Goal: Information Seeking & Learning: Find specific fact

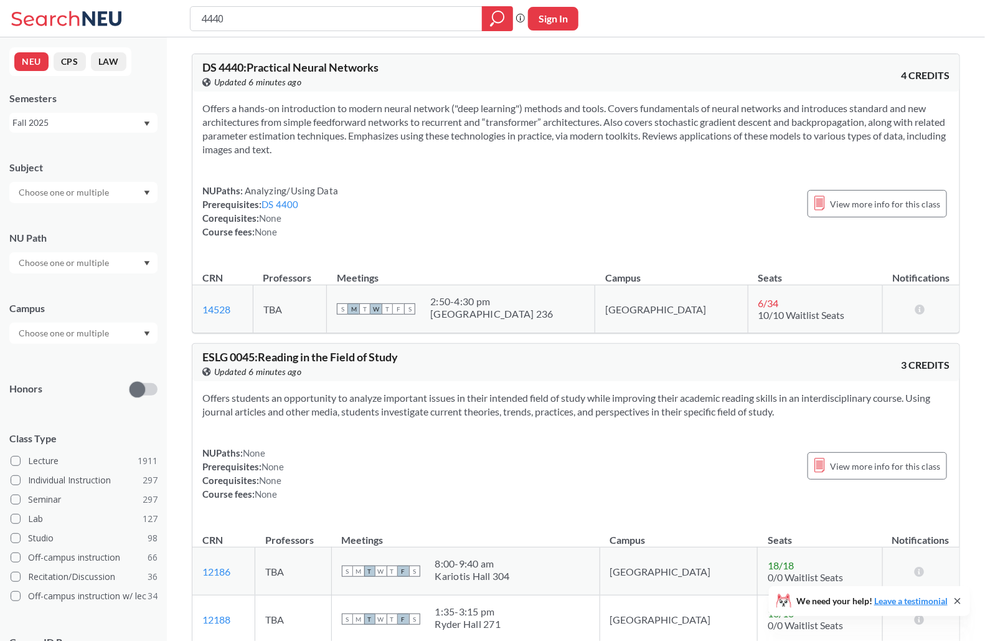
click at [254, 30] on div "4440" at bounding box center [351, 18] width 323 height 25
click at [254, 17] on input "4440" at bounding box center [336, 18] width 273 height 21
paste input "DS 4420."
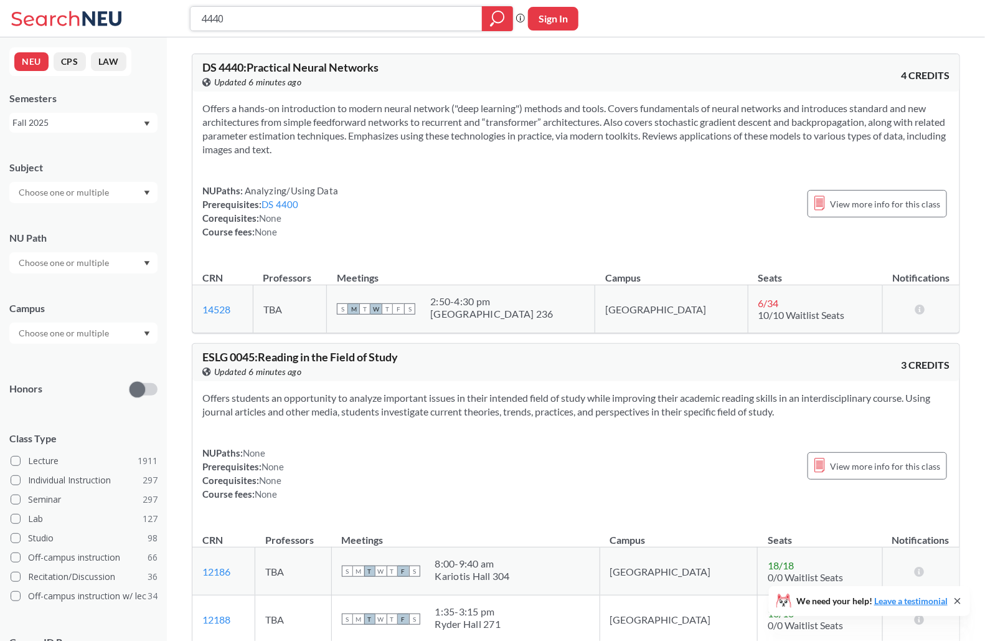
type input "DS 4420."
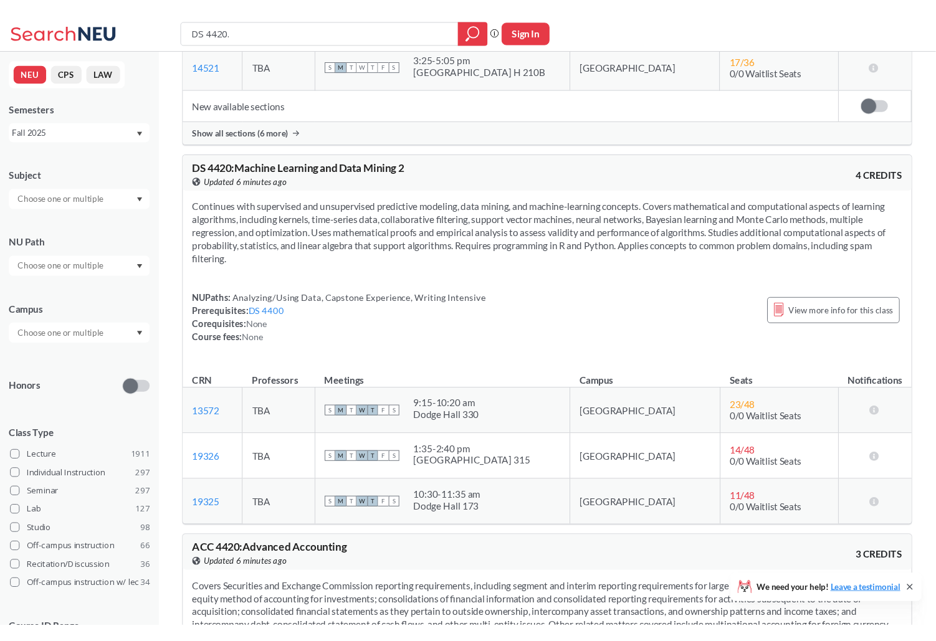
scroll to position [310, 0]
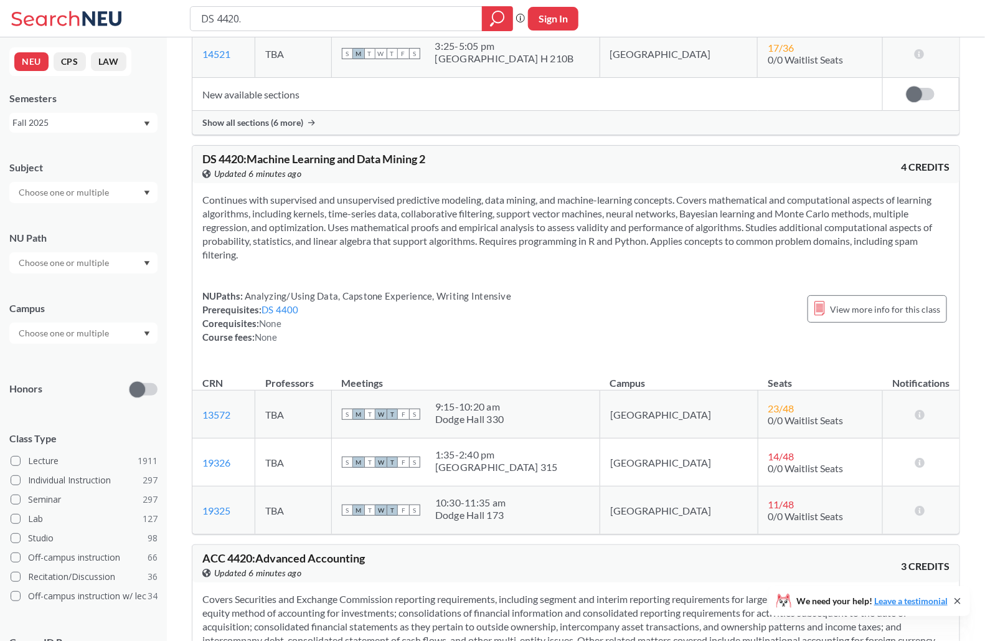
click at [358, 209] on section "Continues with supervised and unsupervised predictive modeling, data mining, an…" at bounding box center [575, 227] width 747 height 69
click at [434, 224] on section "Continues with supervised and unsupervised predictive modeling, data mining, an…" at bounding box center [575, 227] width 747 height 69
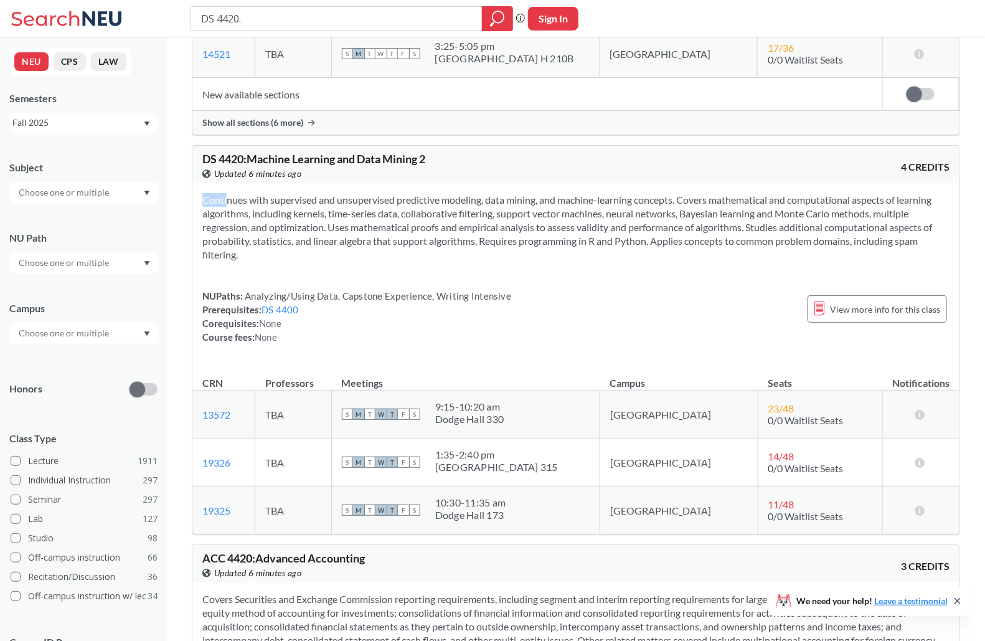
click at [434, 224] on section "Continues with supervised and unsupervised predictive modeling, data mining, an…" at bounding box center [575, 227] width 747 height 69
click at [474, 224] on section "Continues with supervised and unsupervised predictive modeling, data mining, an…" at bounding box center [575, 227] width 747 height 69
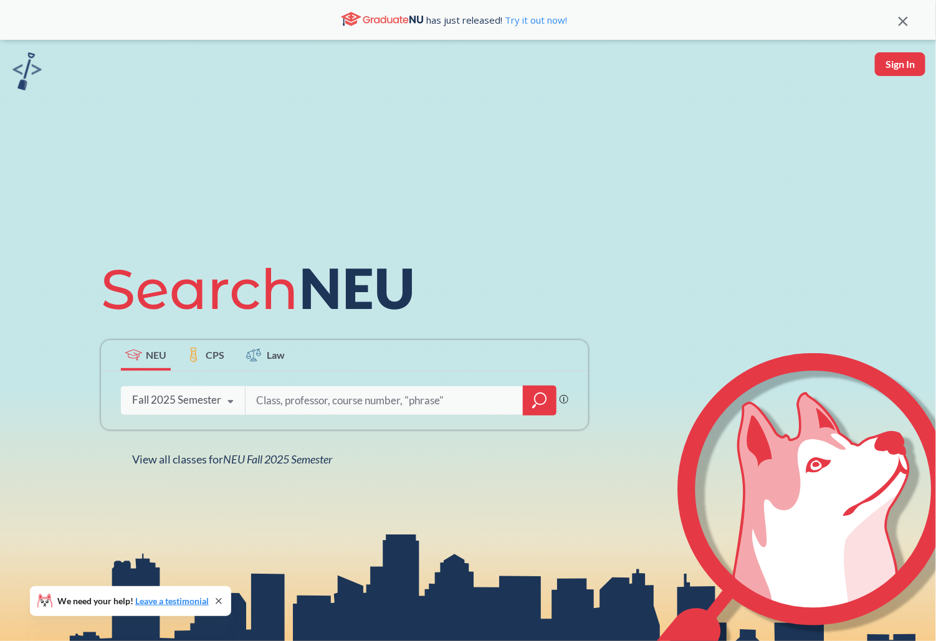
click at [339, 396] on input "search" at bounding box center [384, 400] width 259 height 26
type input "44440"
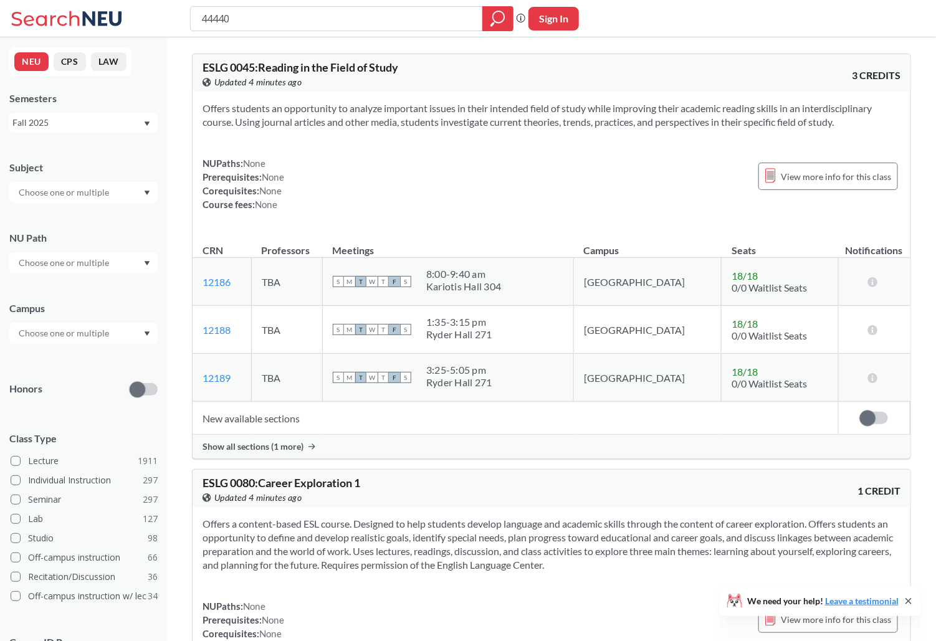
click at [216, 19] on input "44440" at bounding box center [336, 18] width 273 height 21
type input "4440"
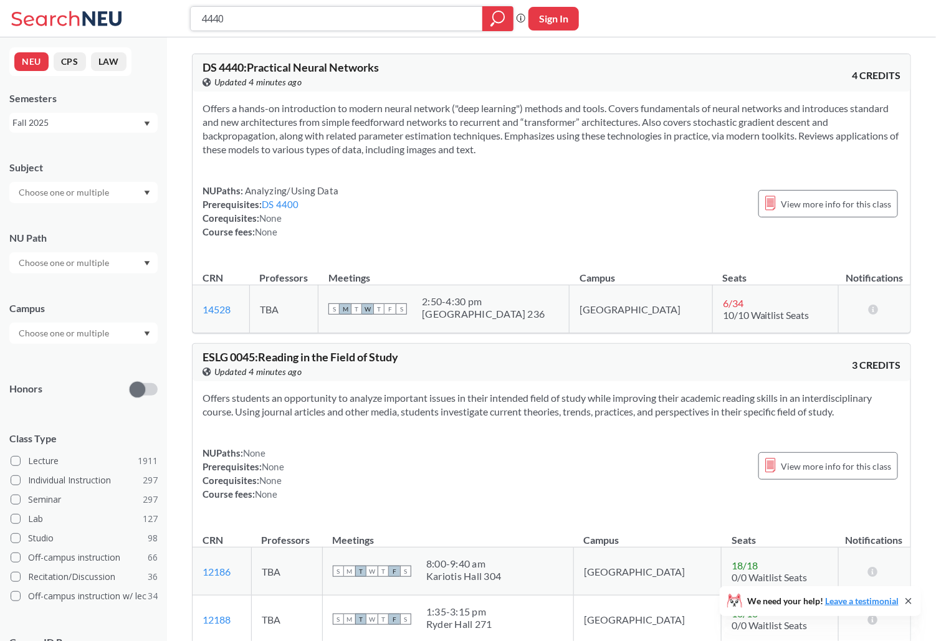
click at [254, 22] on input "4440" at bounding box center [336, 18] width 273 height 21
type input "ml 2"
click at [232, 4] on div "4440 Phrase search guarantees the exact search appears in the results. Ex. If y…" at bounding box center [468, 18] width 936 height 37
click at [232, 26] on input "4440" at bounding box center [336, 18] width 273 height 21
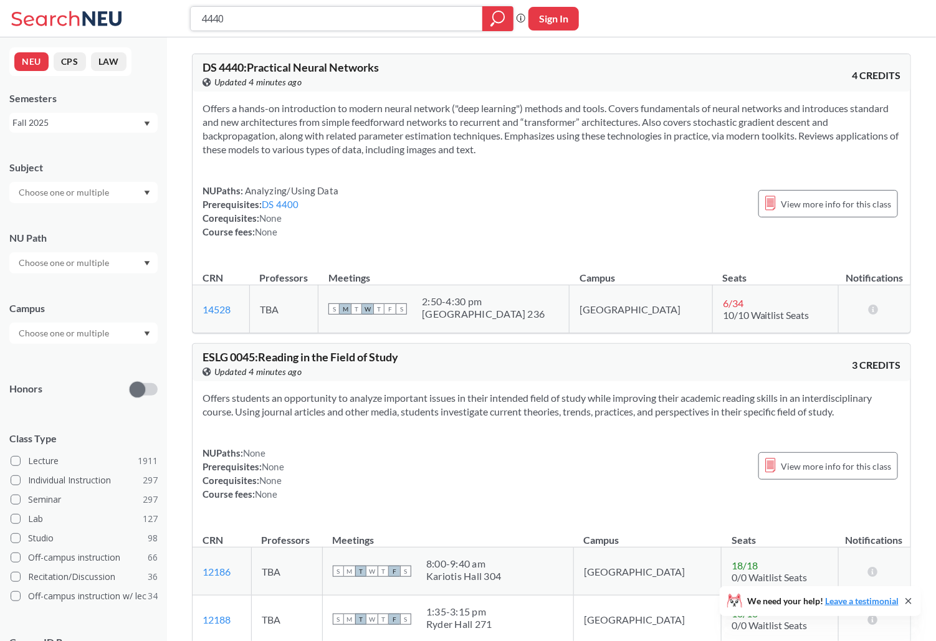
click at [232, 26] on input "4440" at bounding box center [336, 18] width 273 height 21
click at [351, 131] on section "Offers a hands-on introduction to modern neural network ("deep learning") metho…" at bounding box center [551, 129] width 698 height 55
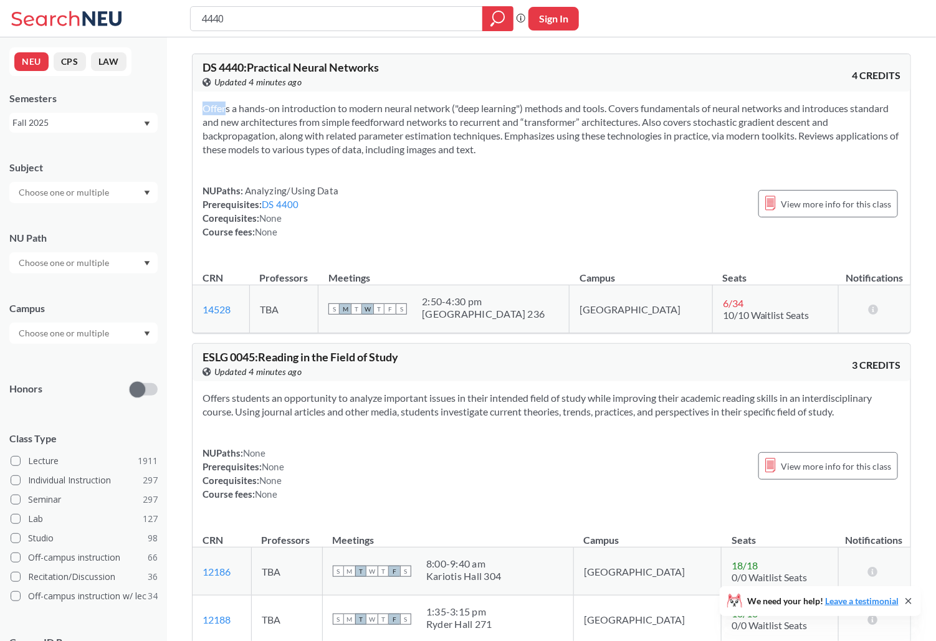
click at [351, 131] on section "Offers a hands-on introduction to modern neural network ("deep learning") metho…" at bounding box center [551, 129] width 698 height 55
click at [353, 131] on section "Offers a hands-on introduction to modern neural network ("deep learning") metho…" at bounding box center [551, 129] width 698 height 55
click at [257, 21] on input "4440" at bounding box center [336, 18] width 273 height 21
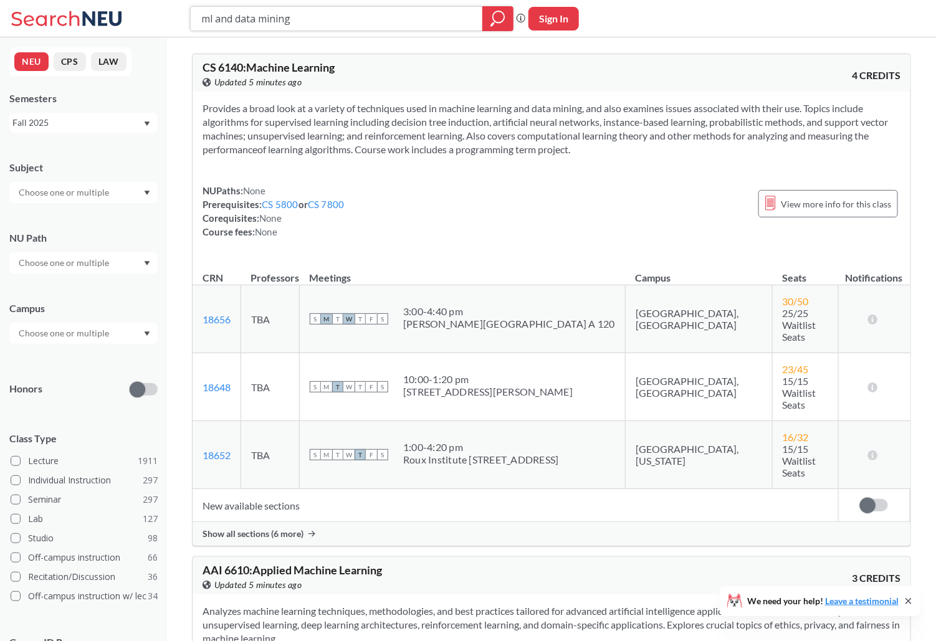
type input "ml and data mining 2"
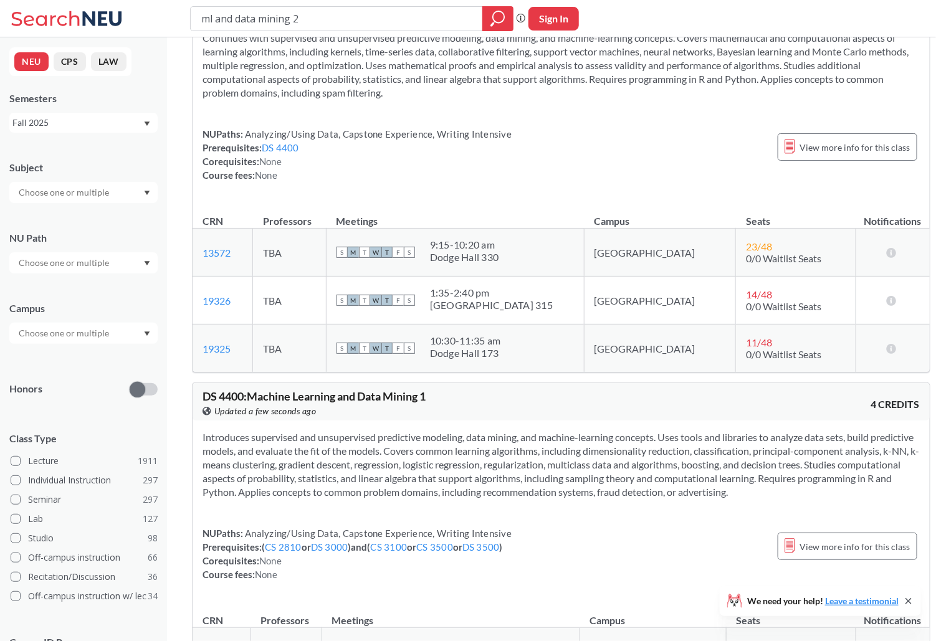
scroll to position [54, 0]
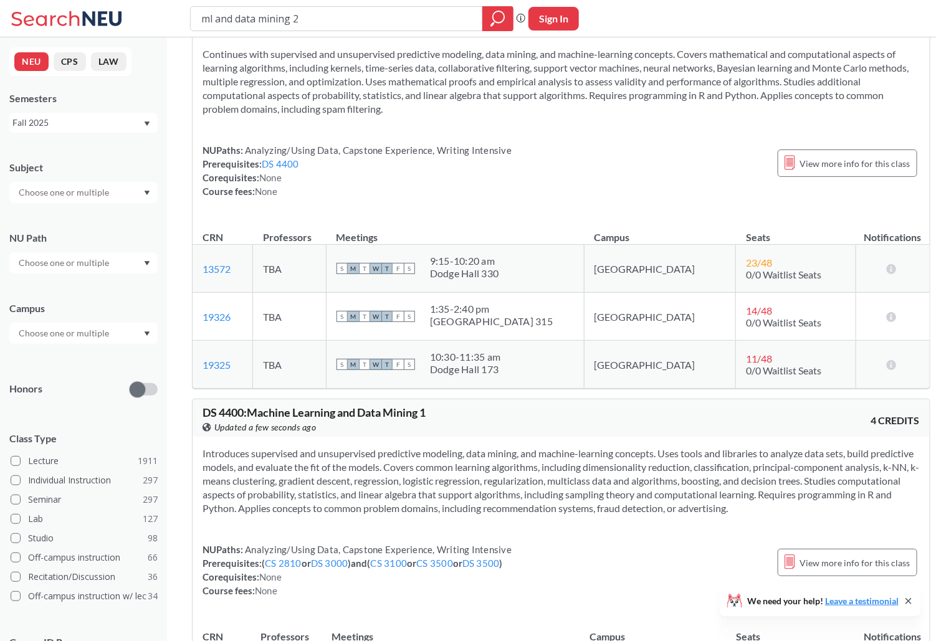
click at [562, 510] on section "Introduces supervised and unsupervised predictive modeling, data mining, and ma…" at bounding box center [560, 481] width 717 height 69
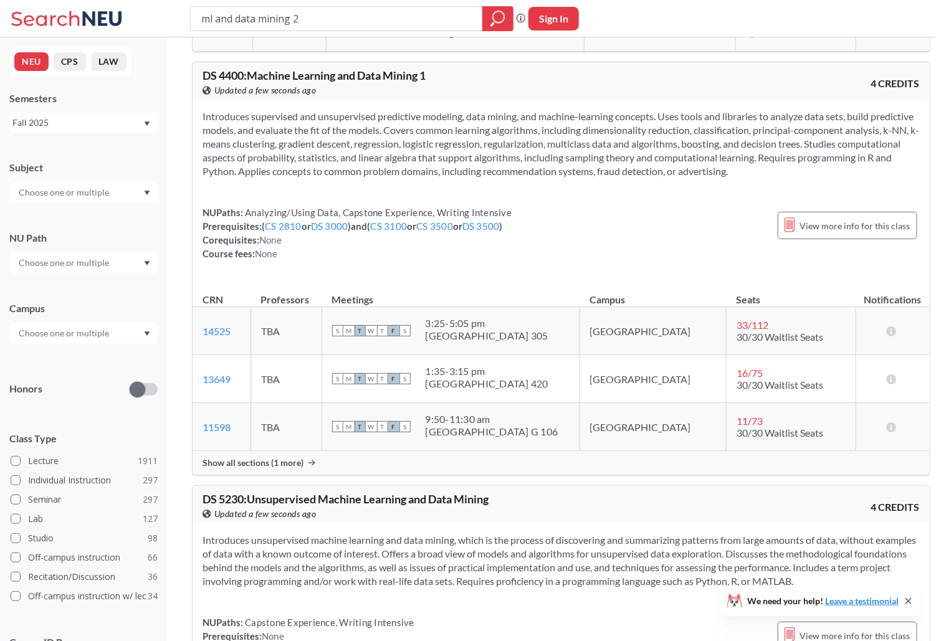
scroll to position [0, 0]
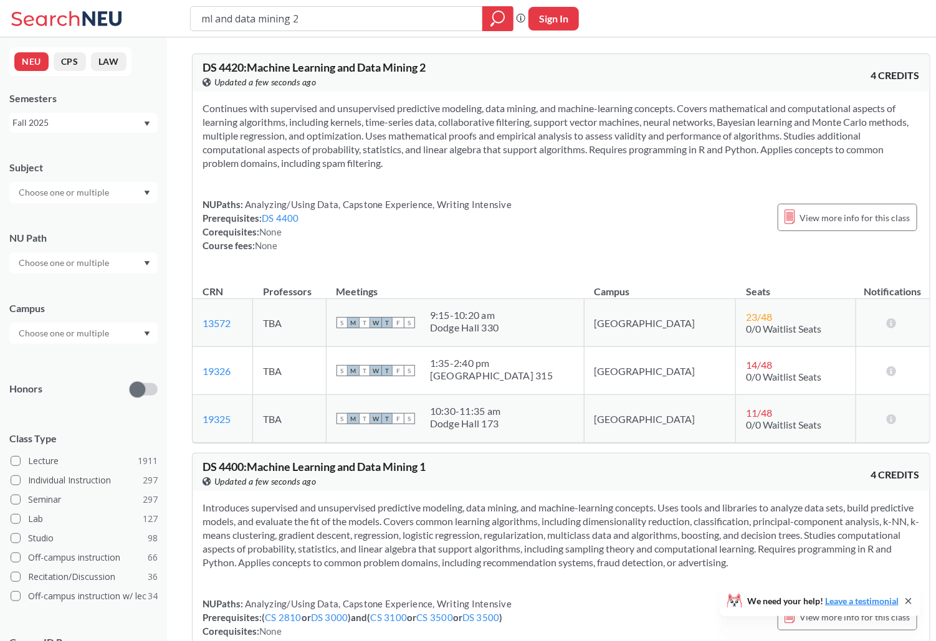
click at [333, 31] on div "ml and data mining 2 Phrase search guarantees the exact search appears in the r…" at bounding box center [468, 18] width 936 height 37
click at [333, 29] on input "ml and data mining 2" at bounding box center [336, 18] width 273 height 21
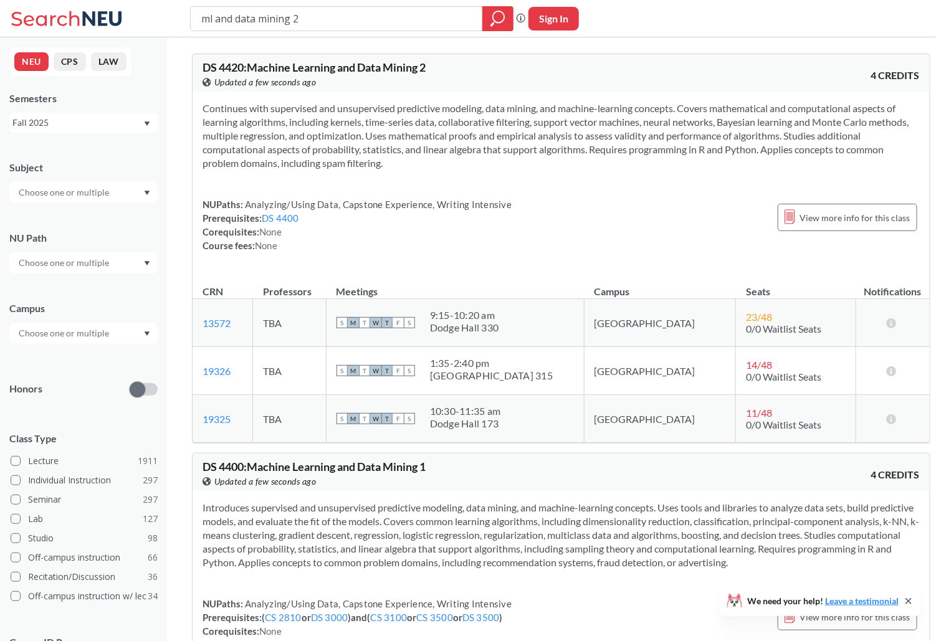
click at [557, 239] on div "NUPaths: Analyzing/Using Data, Capstone Experience, Writing Intensive Prerequis…" at bounding box center [560, 224] width 717 height 55
click at [283, 26] on input "ml and data mining 2" at bounding box center [336, 18] width 273 height 21
click at [310, 26] on input "ml and data mining 2" at bounding box center [336, 18] width 273 height 21
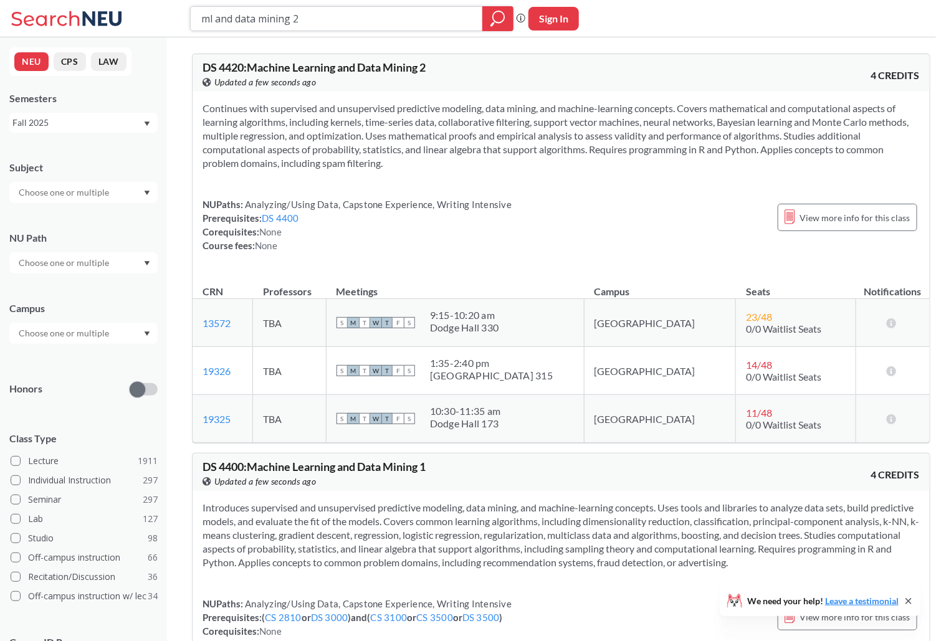
click at [310, 26] on input "ml and data mining 2" at bounding box center [336, 18] width 273 height 21
type input "3"
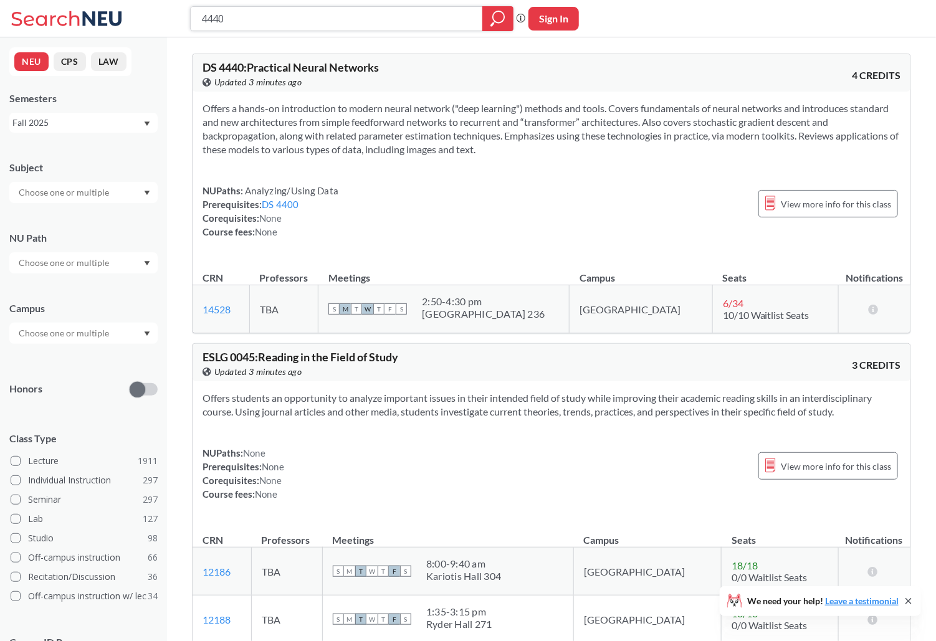
click at [200, 17] on input "4440" at bounding box center [336, 18] width 273 height 21
type input "DS4440"
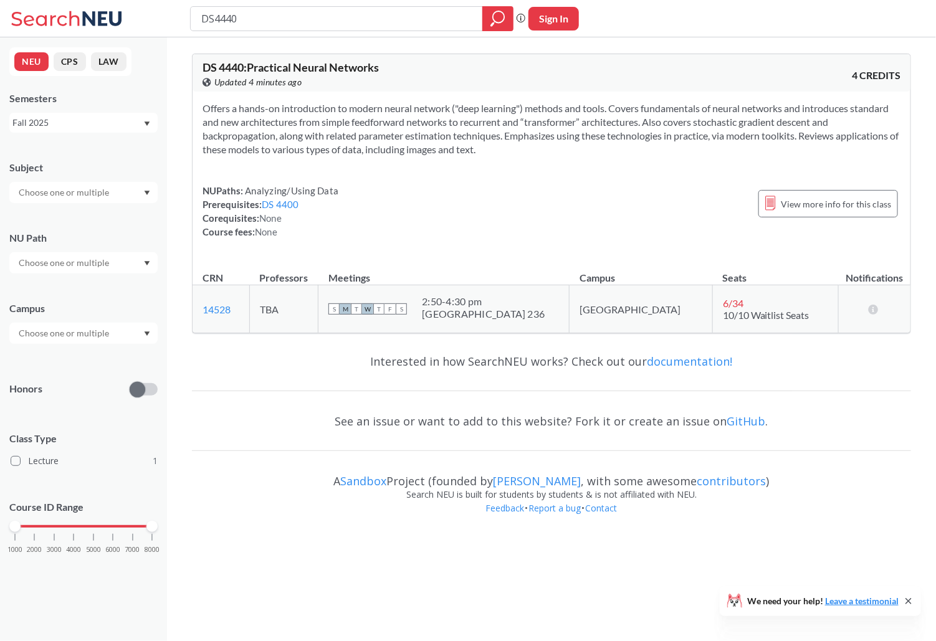
click at [235, 71] on span "DS 4440 : Practical Neural Networks" at bounding box center [290, 67] width 176 height 14
copy div "DS 4440 : Practical Neural Networks View this course on Banner."
click at [357, 60] on span "DS 4440 : Practical Neural Networks" at bounding box center [290, 67] width 176 height 14
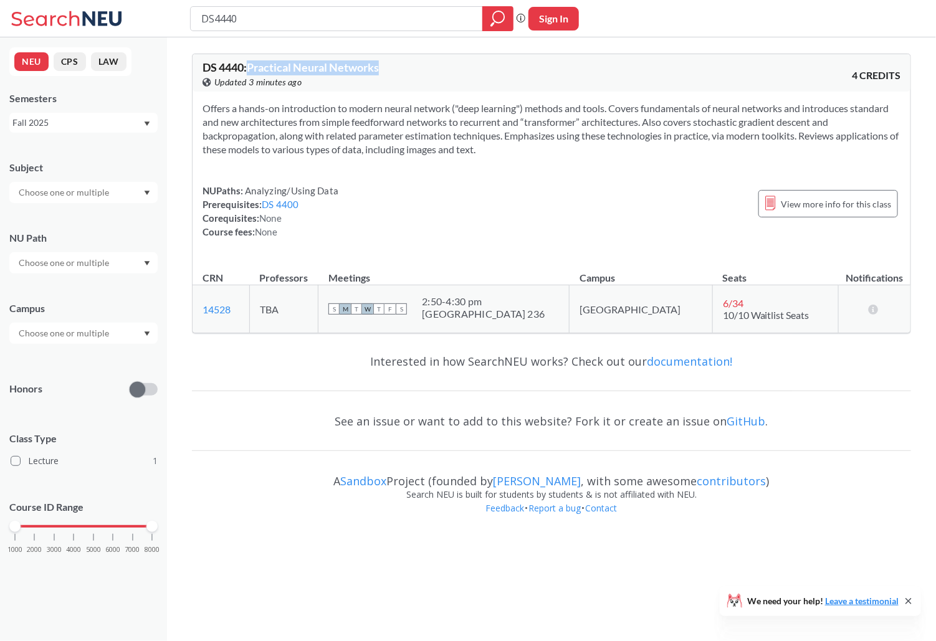
drag, startPoint x: 387, startPoint y: 66, endPoint x: 247, endPoint y: 67, distance: 140.8
click at [247, 67] on div "DS 4440 : Practical Neural Networks View this course on Banner. Updated 3 minut…" at bounding box center [376, 75] width 349 height 27
copy span "Practical Neural Networks"
